Goal: Subscribe to service/newsletter

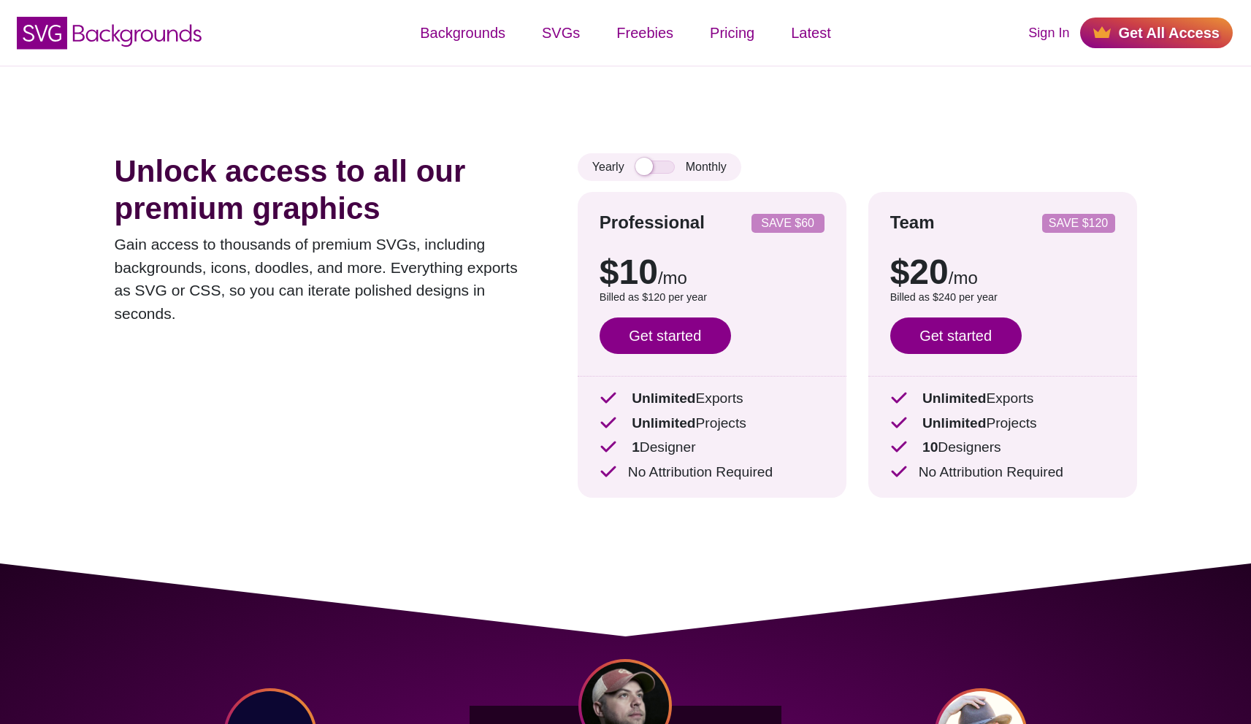
click at [717, 164] on div "Yearly Monthly" at bounding box center [660, 167] width 164 height 28
click at [701, 169] on div "Yearly Monthly" at bounding box center [660, 167] width 164 height 28
click at [619, 171] on div "Yearly Monthly" at bounding box center [660, 167] width 164 height 28
click at [621, 171] on div "Yearly Monthly" at bounding box center [660, 167] width 164 height 28
drag, startPoint x: 630, startPoint y: 172, endPoint x: 647, endPoint y: 171, distance: 17.6
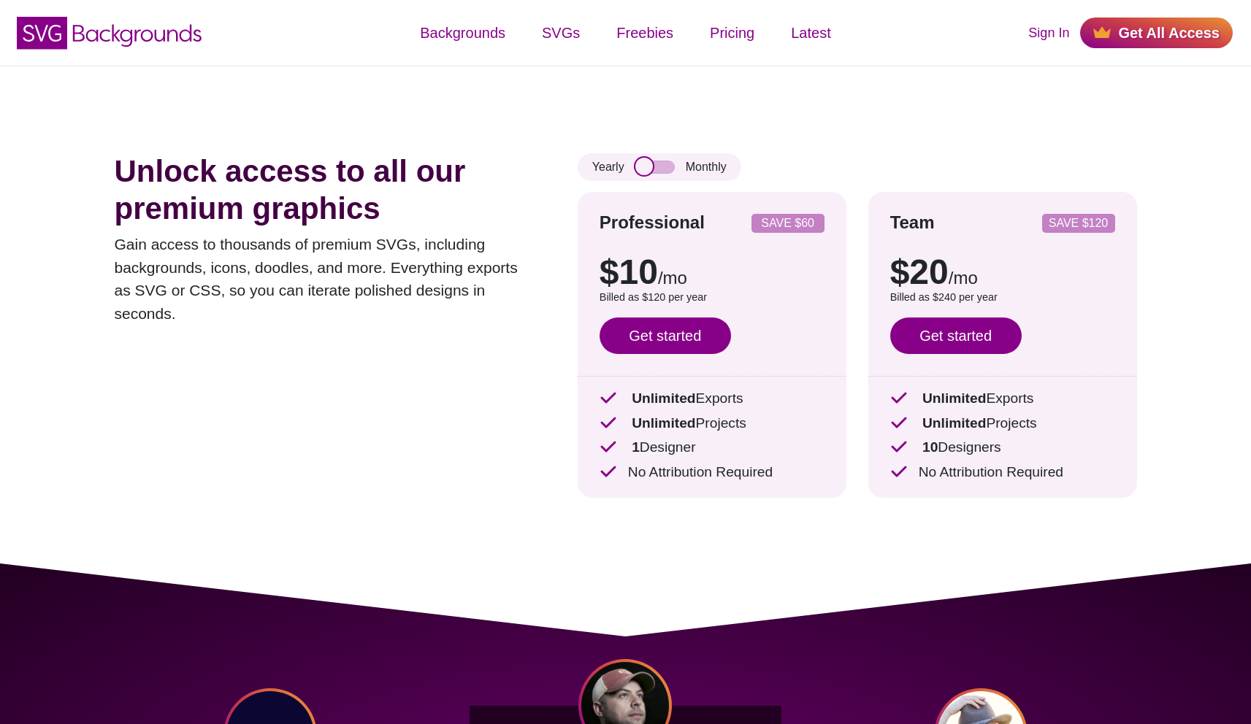
click at [635, 172] on div "Yearly Monthly" at bounding box center [660, 167] width 164 height 28
click at [647, 171] on input "checkbox" at bounding box center [654, 167] width 39 height 13
click at [648, 169] on input "checkbox" at bounding box center [654, 167] width 39 height 13
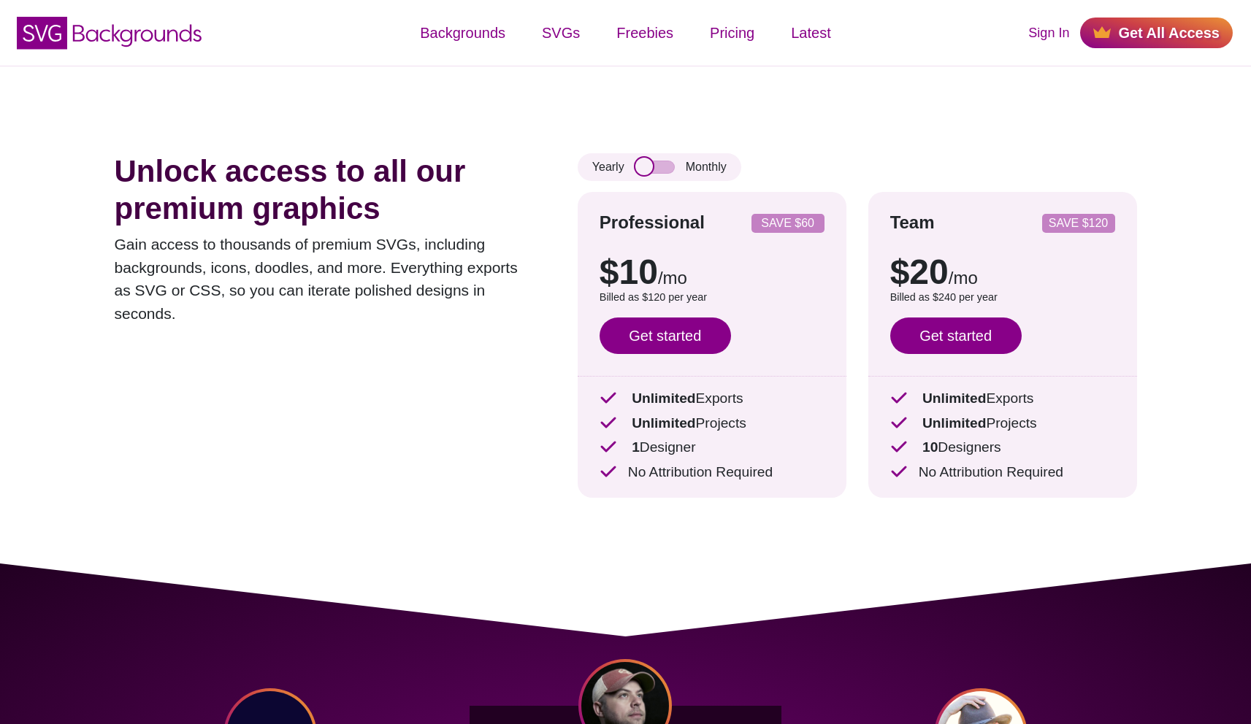
click at [648, 169] on input "checkbox" at bounding box center [654, 167] width 39 height 13
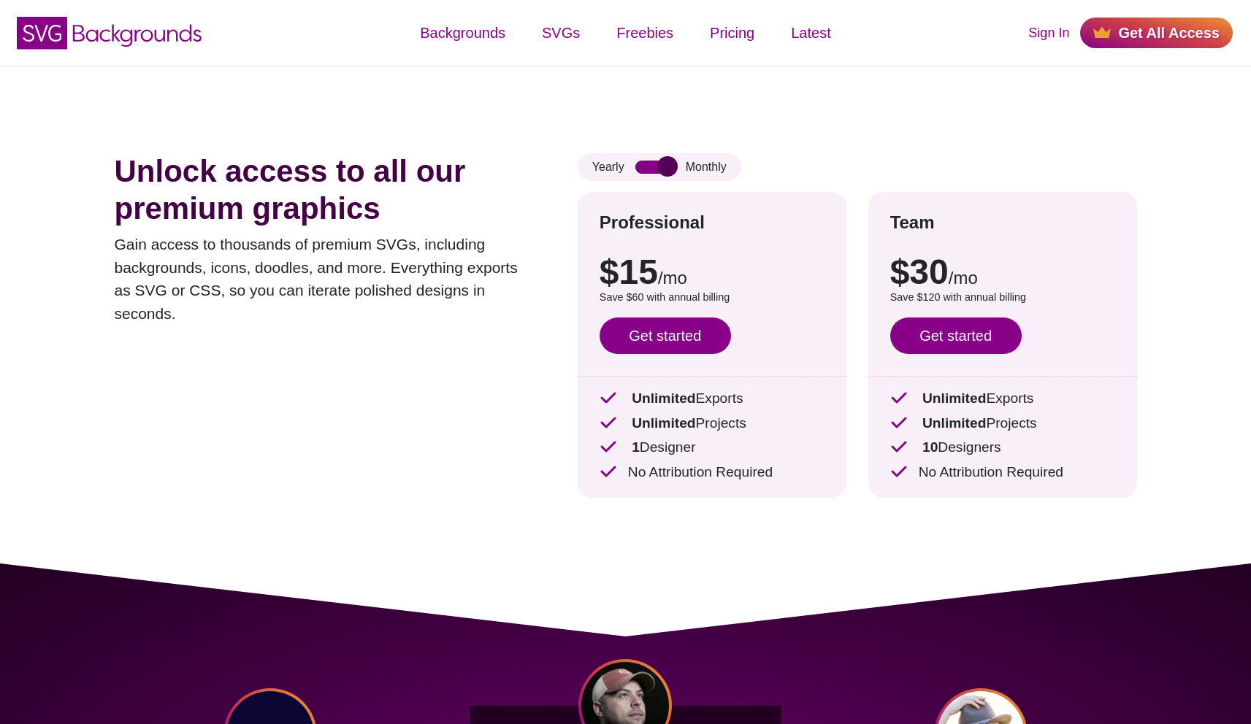
click at [648, 169] on input "checkbox" at bounding box center [654, 167] width 39 height 13
checkbox input "false"
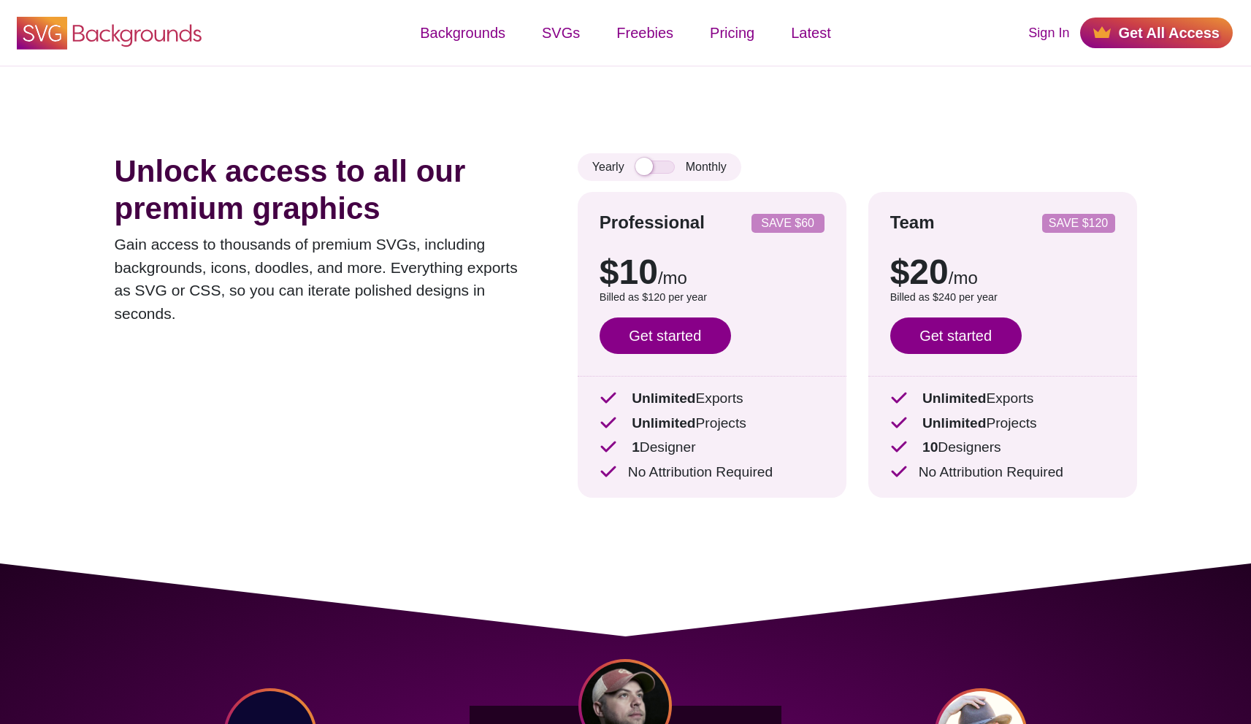
click at [120, 33] on icon "SVG Backgrounds Logo" at bounding box center [110, 33] width 190 height 37
